Goal: Information Seeking & Learning: Find specific fact

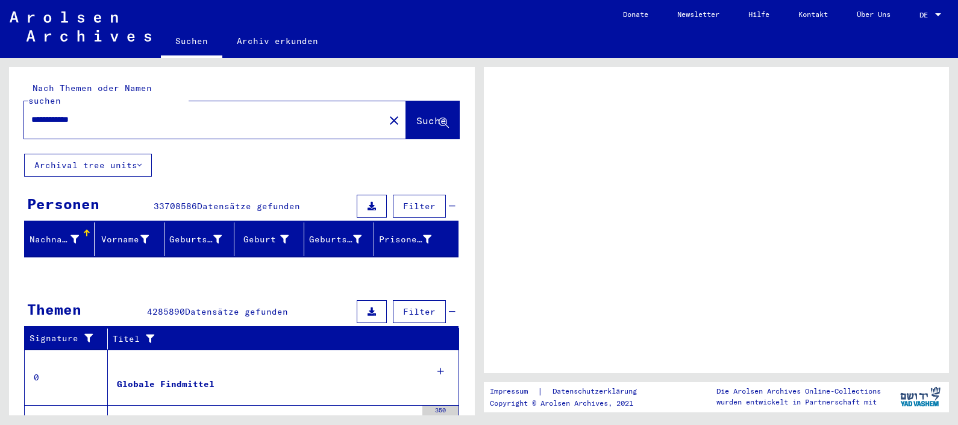
click at [930, 16] on span "DE" at bounding box center [926, 15] width 13 height 8
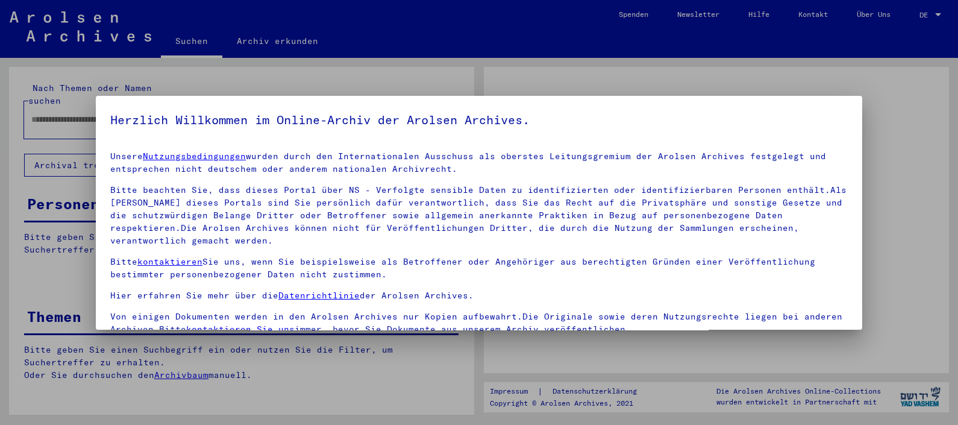
type input "**********"
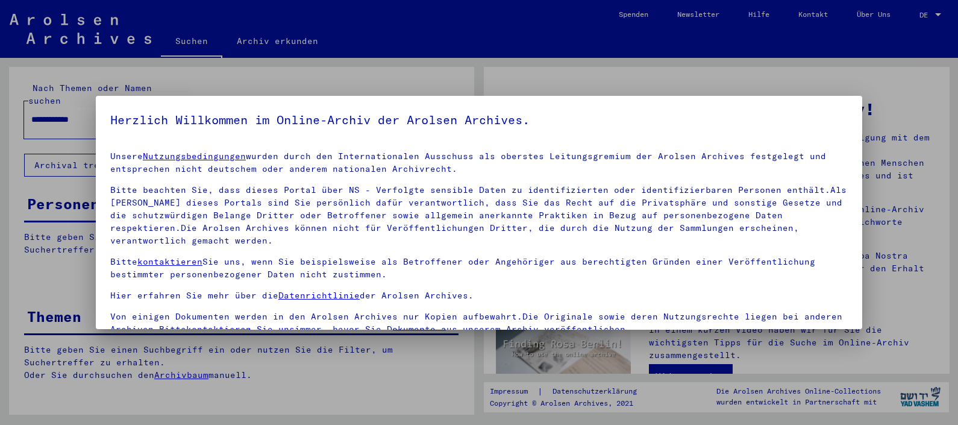
click at [292, 235] on p "Bitte beachten Sie, dass dieses Portal über NS - Verfolgte sensible Daten zu id…" at bounding box center [479, 215] width 738 height 63
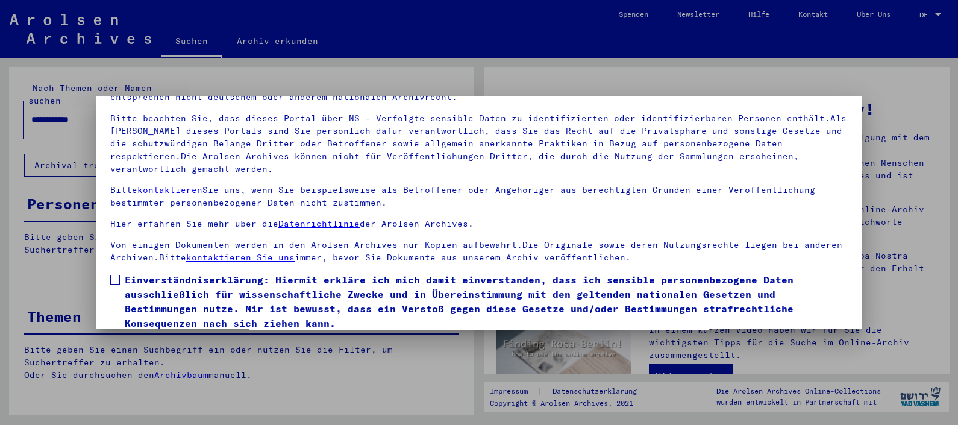
scroll to position [102, 0]
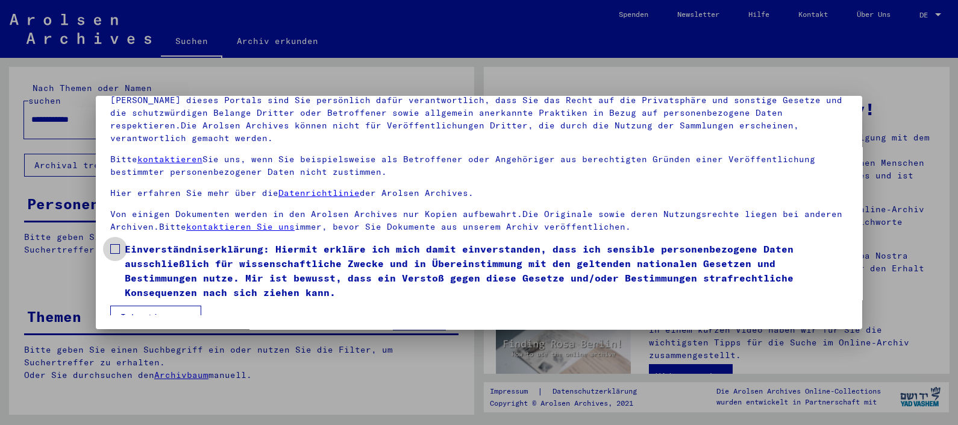
click at [118, 244] on span at bounding box center [115, 249] width 10 height 10
click at [127, 310] on button "Ich stimme zu" at bounding box center [155, 317] width 91 height 23
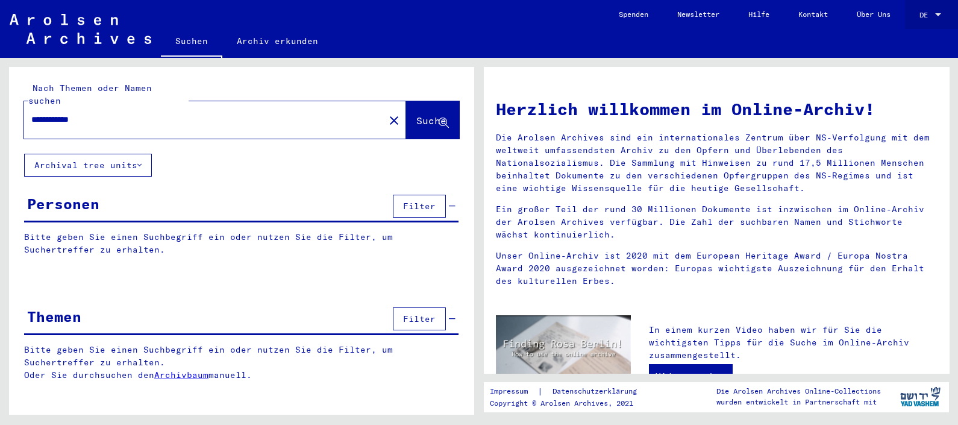
click at [933, 10] on div "DE DE" at bounding box center [932, 12] width 24 height 20
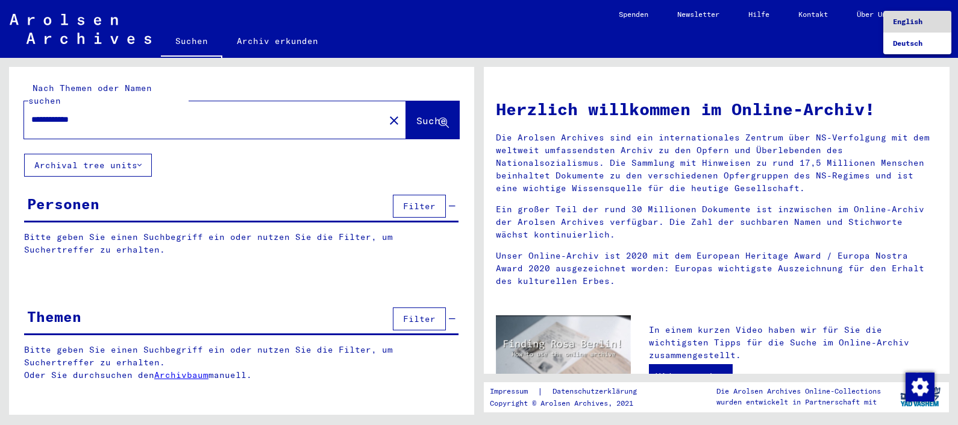
click at [912, 20] on span "English" at bounding box center [908, 21] width 30 height 9
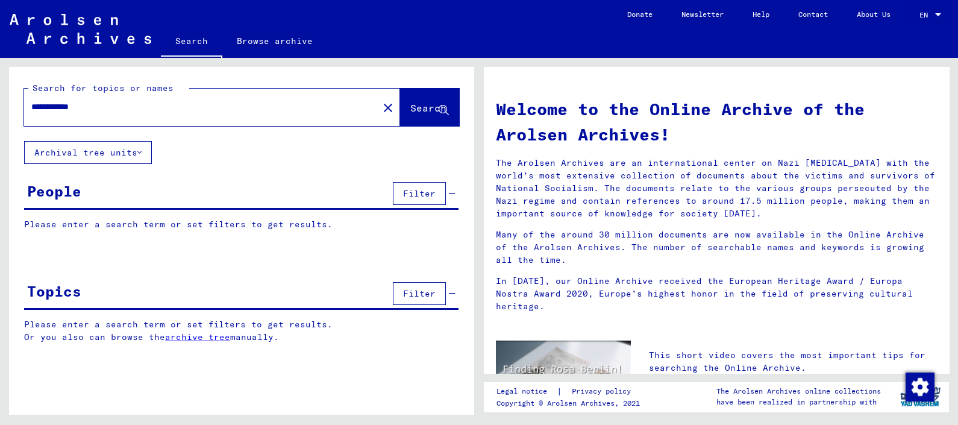
click at [413, 101] on button "Search" at bounding box center [429, 107] width 59 height 37
click at [131, 151] on button "Archival tree units" at bounding box center [88, 152] width 128 height 23
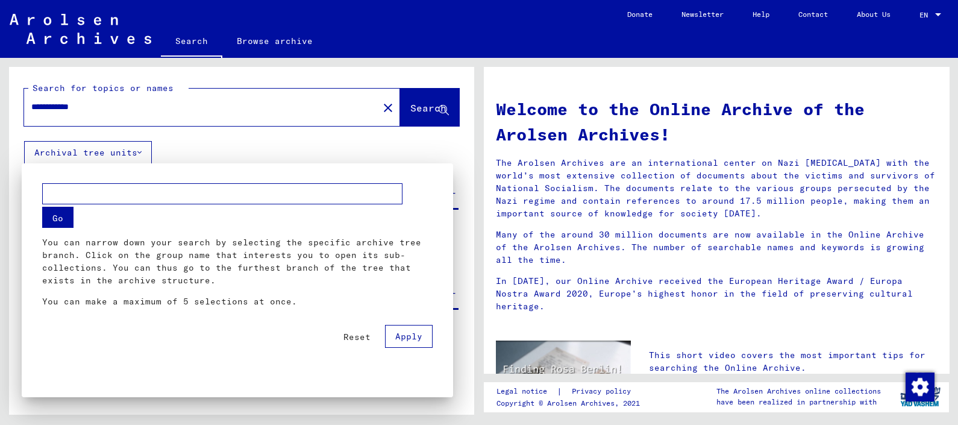
click at [264, 42] on div at bounding box center [479, 212] width 958 height 425
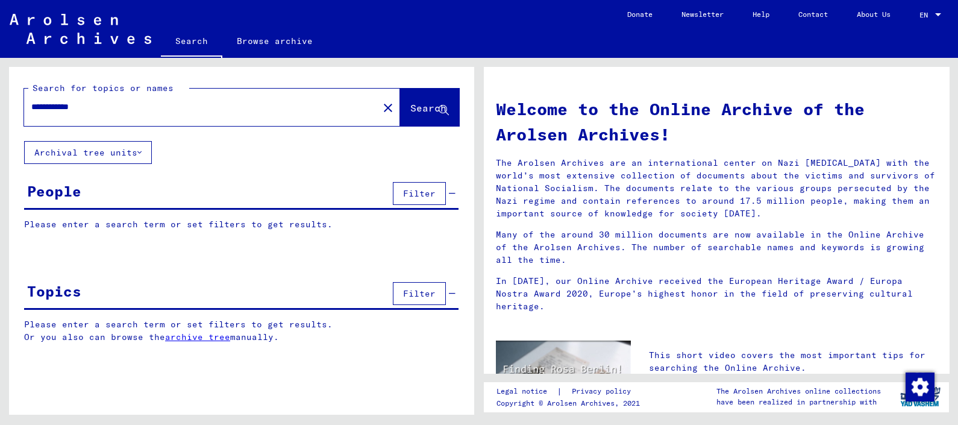
click at [264, 42] on link "Browse archive" at bounding box center [274, 41] width 105 height 29
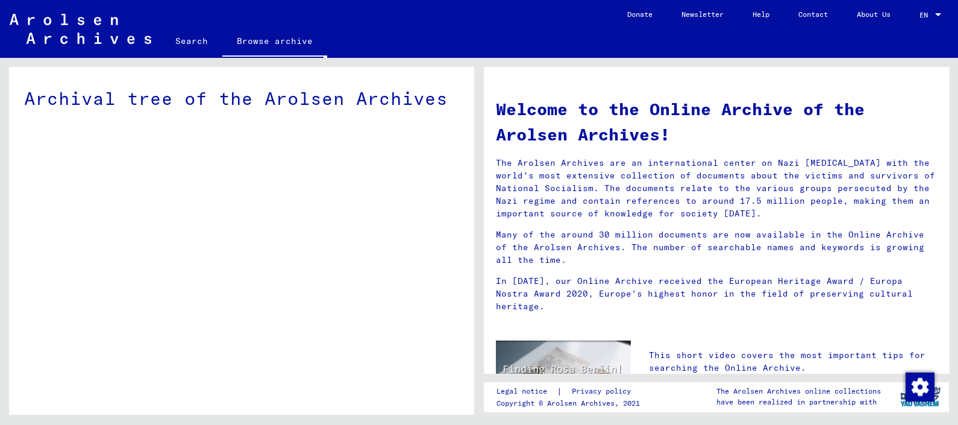
click at [585, 163] on p "The Arolsen Archives are an international center on Nazi [MEDICAL_DATA] with th…" at bounding box center [716, 188] width 441 height 63
click at [58, 93] on div "Archival tree of the Arolsen Archives" at bounding box center [241, 98] width 435 height 27
click at [186, 46] on link "Search" at bounding box center [191, 41] width 61 height 29
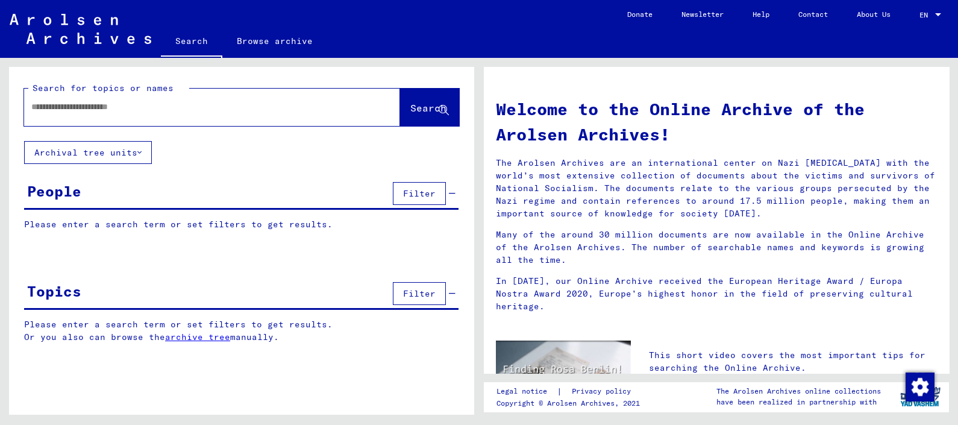
click at [93, 159] on button "Archival tree units" at bounding box center [88, 152] width 128 height 23
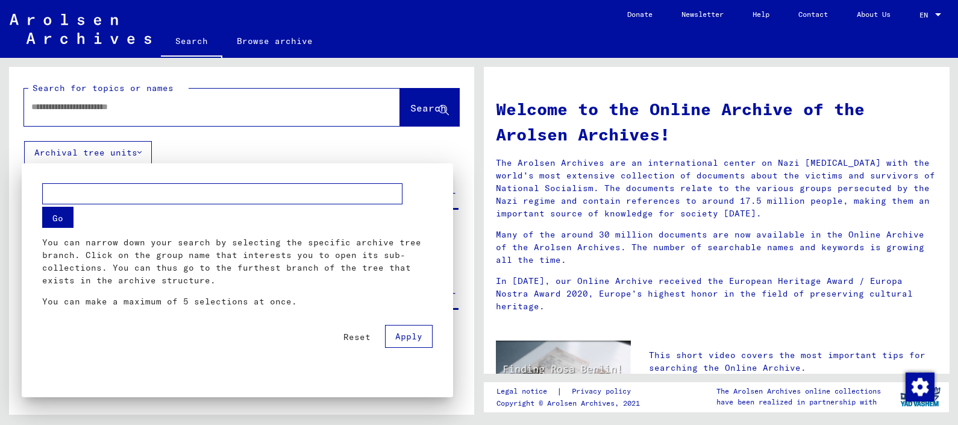
click at [130, 195] on input "text" at bounding box center [222, 193] width 360 height 21
type input "******"
click at [49, 222] on button "Go" at bounding box center [57, 217] width 31 height 21
click at [399, 334] on span "Apply" at bounding box center [408, 336] width 27 height 11
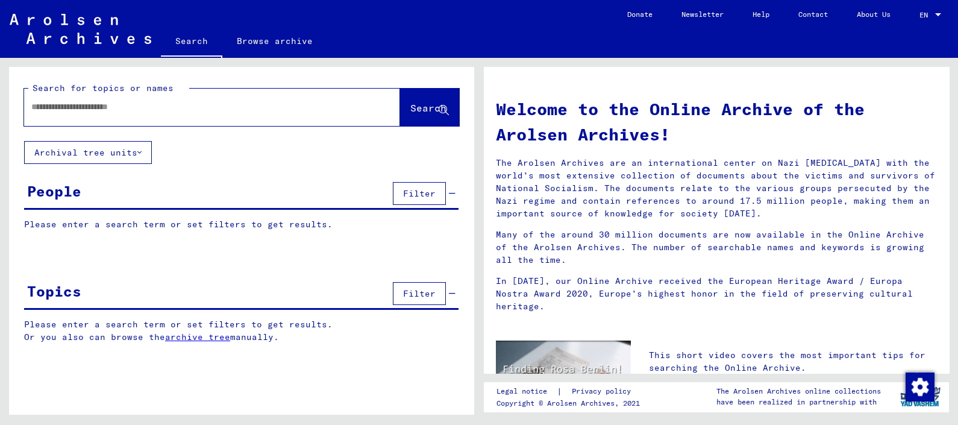
click at [115, 227] on p "Please enter a search term or set filters to get results." at bounding box center [241, 224] width 434 height 13
click at [195, 331] on link "archive tree" at bounding box center [197, 336] width 65 height 11
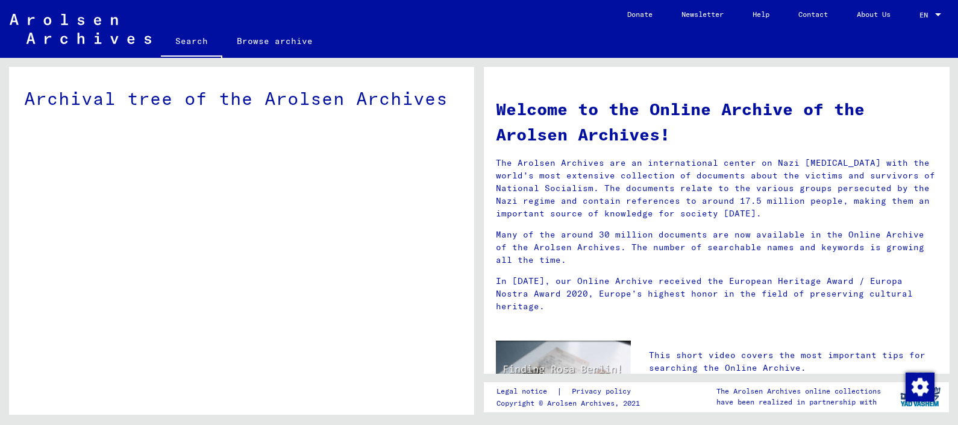
click at [541, 213] on p "The Arolsen Archives are an international center on Nazi [MEDICAL_DATA] with th…" at bounding box center [716, 188] width 441 height 63
